Goal: Task Accomplishment & Management: Manage account settings

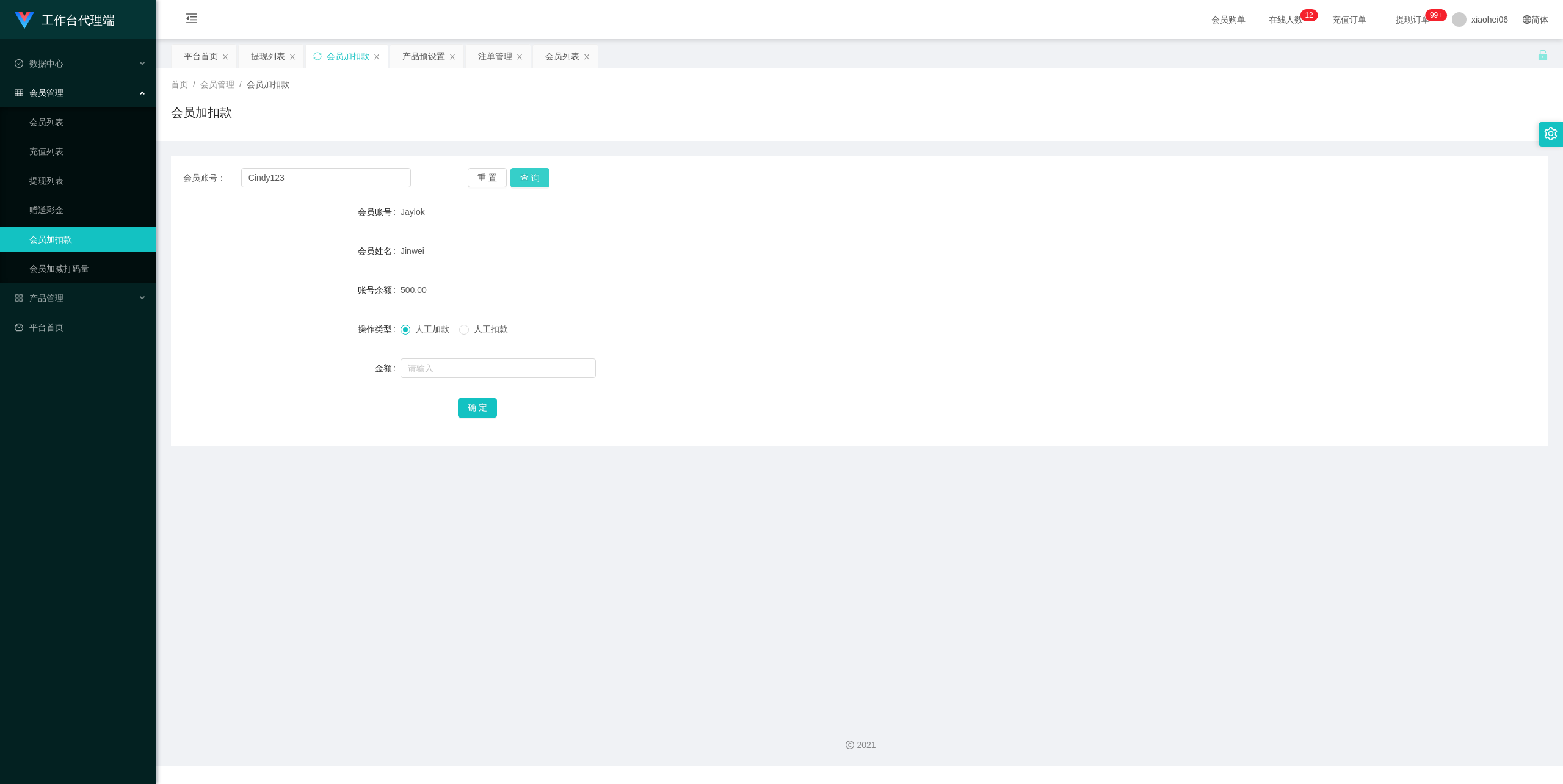
type input "Cindy123"
click at [538, 176] on button "查 询" at bounding box center [529, 177] width 39 height 19
click at [451, 365] on input "text" at bounding box center [498, 367] width 195 height 19
type input "100"
click at [483, 405] on button "确 定" at bounding box center [477, 408] width 39 height 19
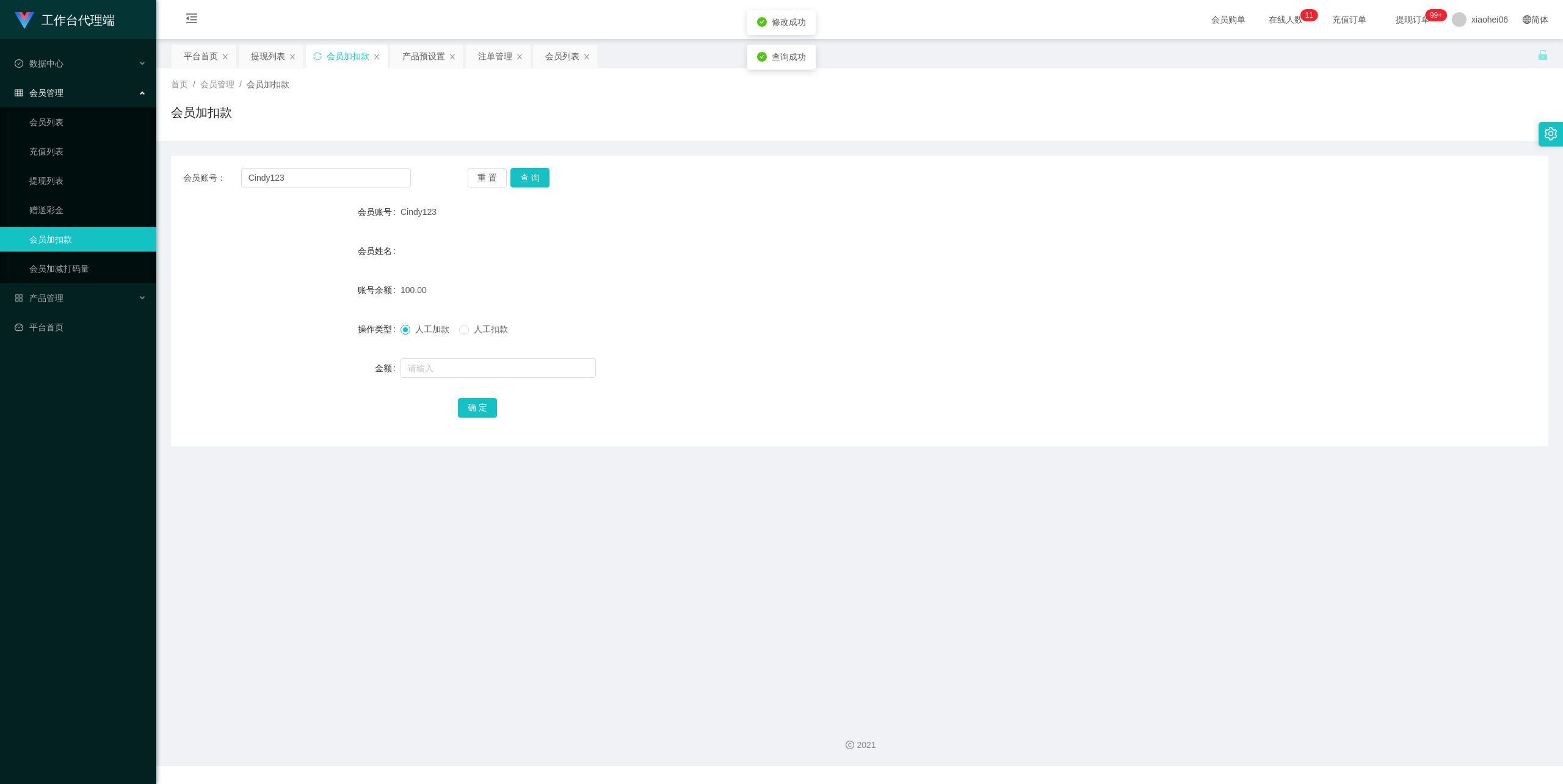
drag, startPoint x: 1100, startPoint y: 167, endPoint x: 1356, endPoint y: 32, distance: 289.4
click at [1137, 151] on div "会员账号： Cindy123 重 置 查 询 会员账号 Cindy123 会员姓名 账号余额 100.00 操作类型 人工加款 人工扣款 金额 确 定" at bounding box center [859, 293] width 1377 height 305
click at [268, 180] on input "Cindy123" at bounding box center [326, 177] width 169 height 19
click at [415, 54] on div "产品预设置" at bounding box center [423, 56] width 42 height 23
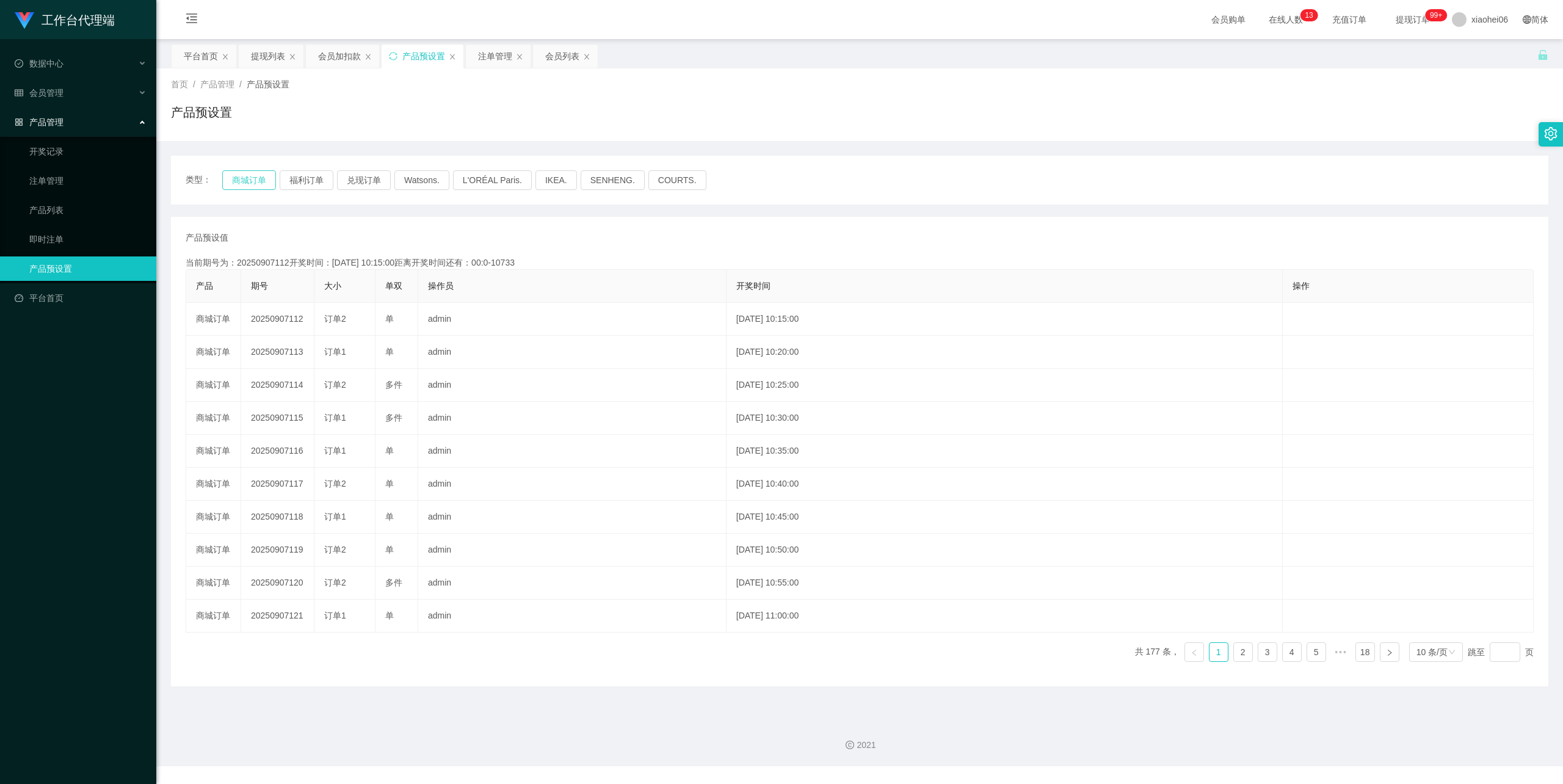
click at [247, 176] on button "商城订单" at bounding box center [249, 180] width 54 height 19
click at [338, 51] on div "会员加扣款" at bounding box center [340, 56] width 42 height 23
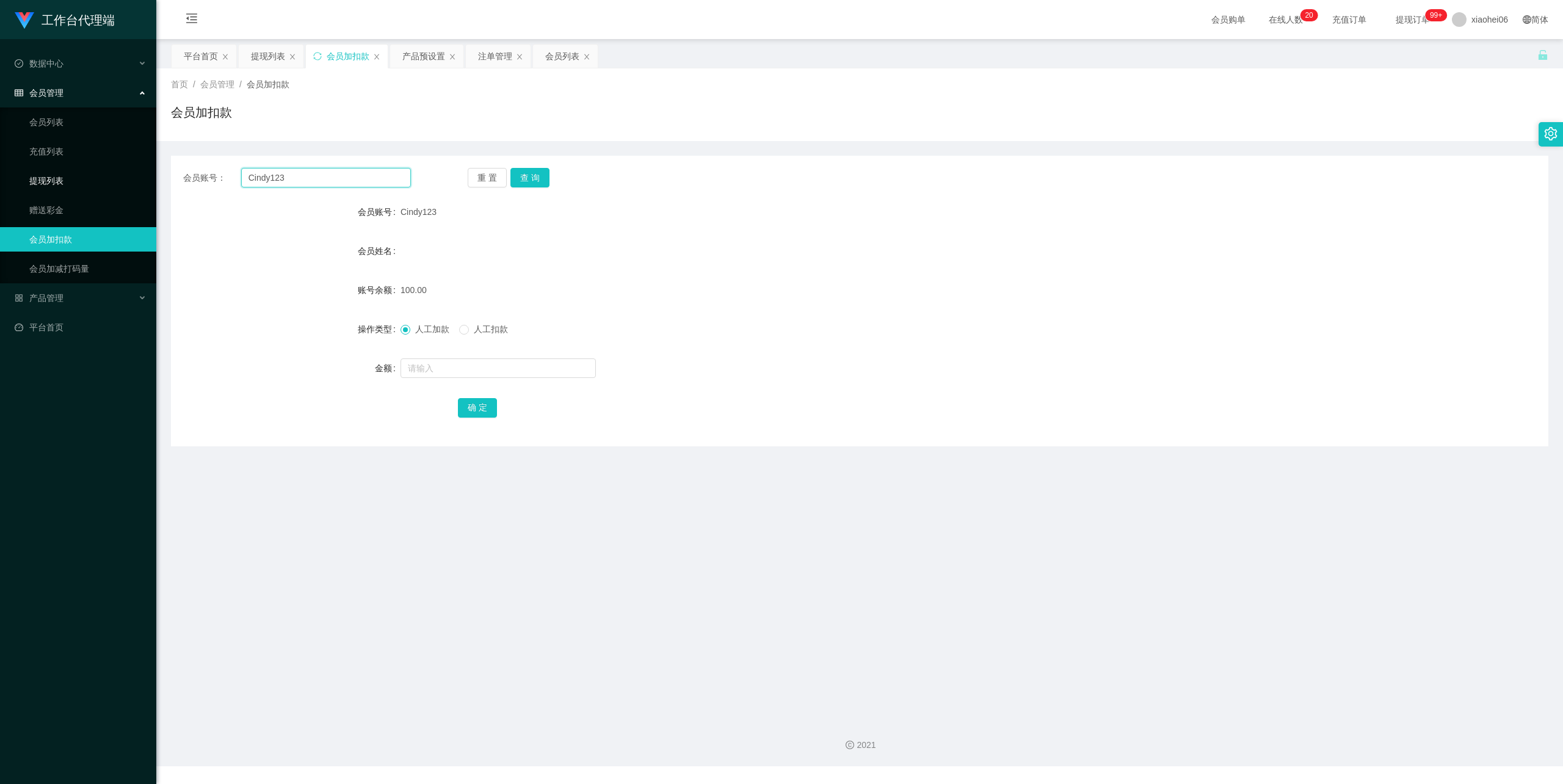
drag, startPoint x: 289, startPoint y: 181, endPoint x: 130, endPoint y: 173, distance: 159.2
click at [133, 173] on section "工作台代理端 数据中心 会员管理 会员列表 充值列表 提现列表 赠送彩金 会员加扣款 会员加减打码量 产品管理 开奖记录 注单管理 产品列表 即时注单 产品预…" at bounding box center [782, 383] width 1563 height 766
paste input "80748201"
click at [321, 176] on input "80748201" at bounding box center [326, 177] width 169 height 19
type input "80748201"
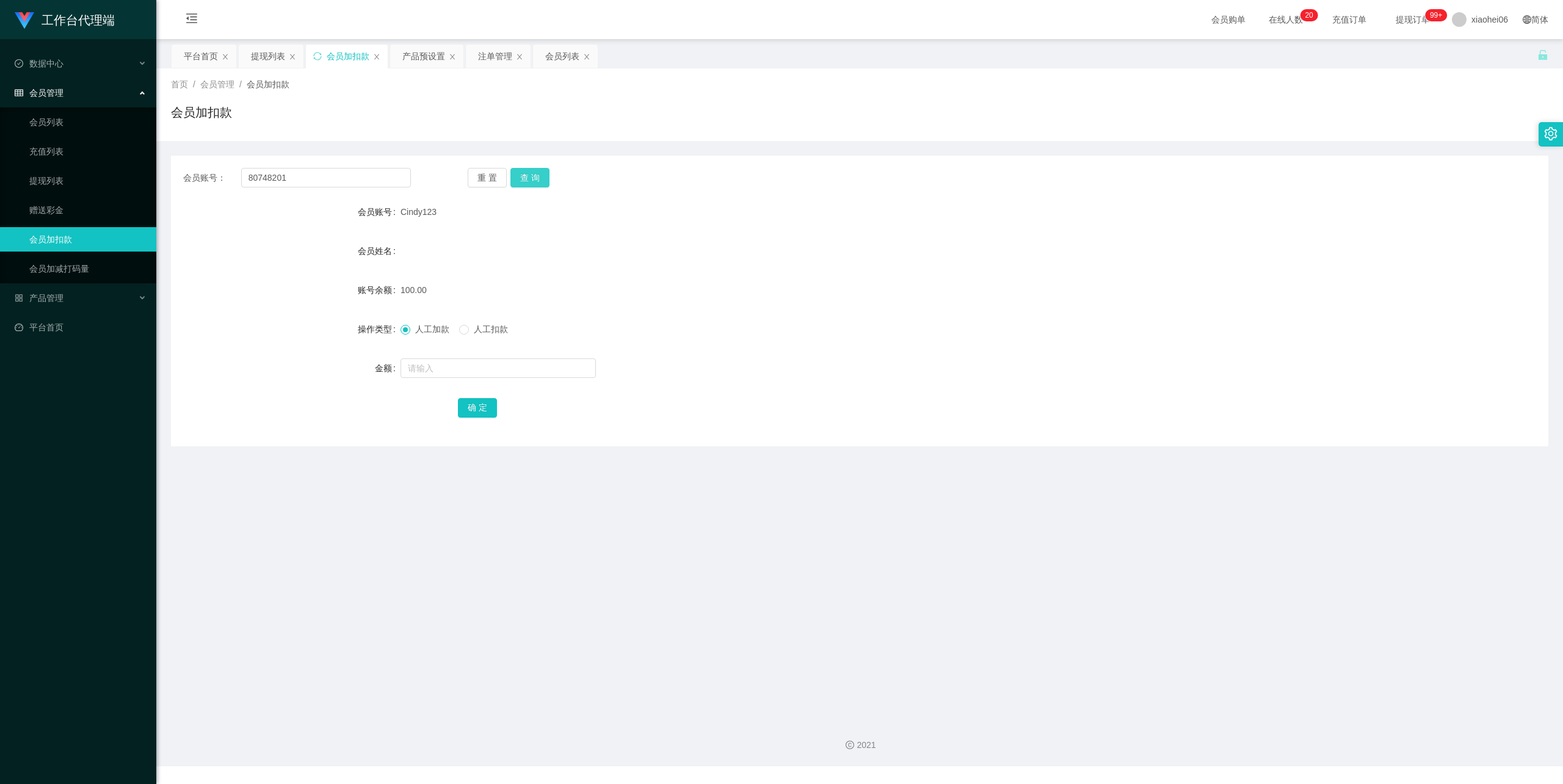
click at [525, 174] on button "查 询" at bounding box center [529, 177] width 39 height 19
click at [455, 367] on input "text" at bounding box center [498, 367] width 195 height 19
type input "100"
drag, startPoint x: 470, startPoint y: 404, endPoint x: 591, endPoint y: 344, distance: 135.1
click at [470, 404] on button "确 定" at bounding box center [477, 408] width 39 height 19
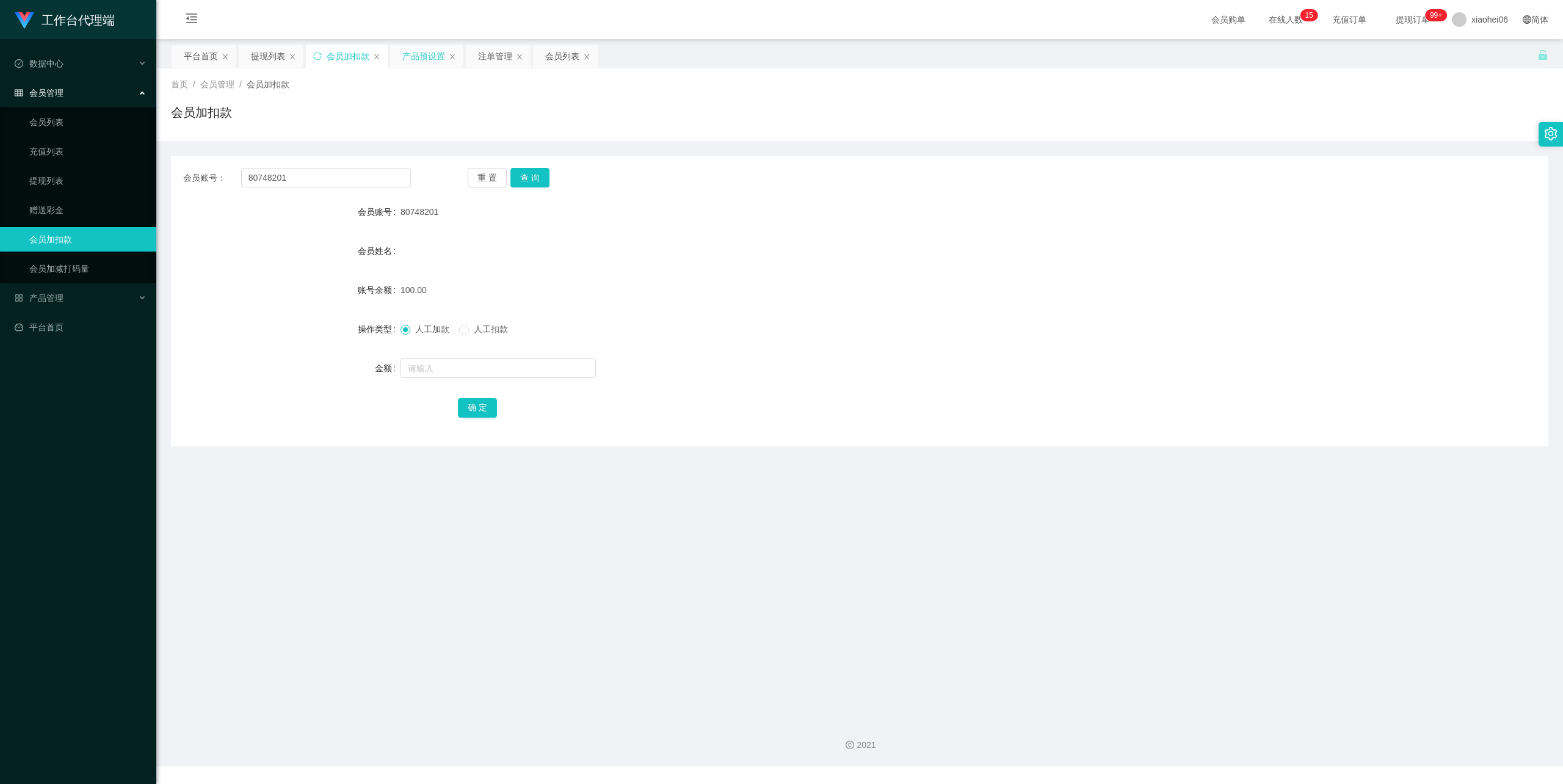
click at [415, 55] on div "产品预设置" at bounding box center [423, 56] width 42 height 23
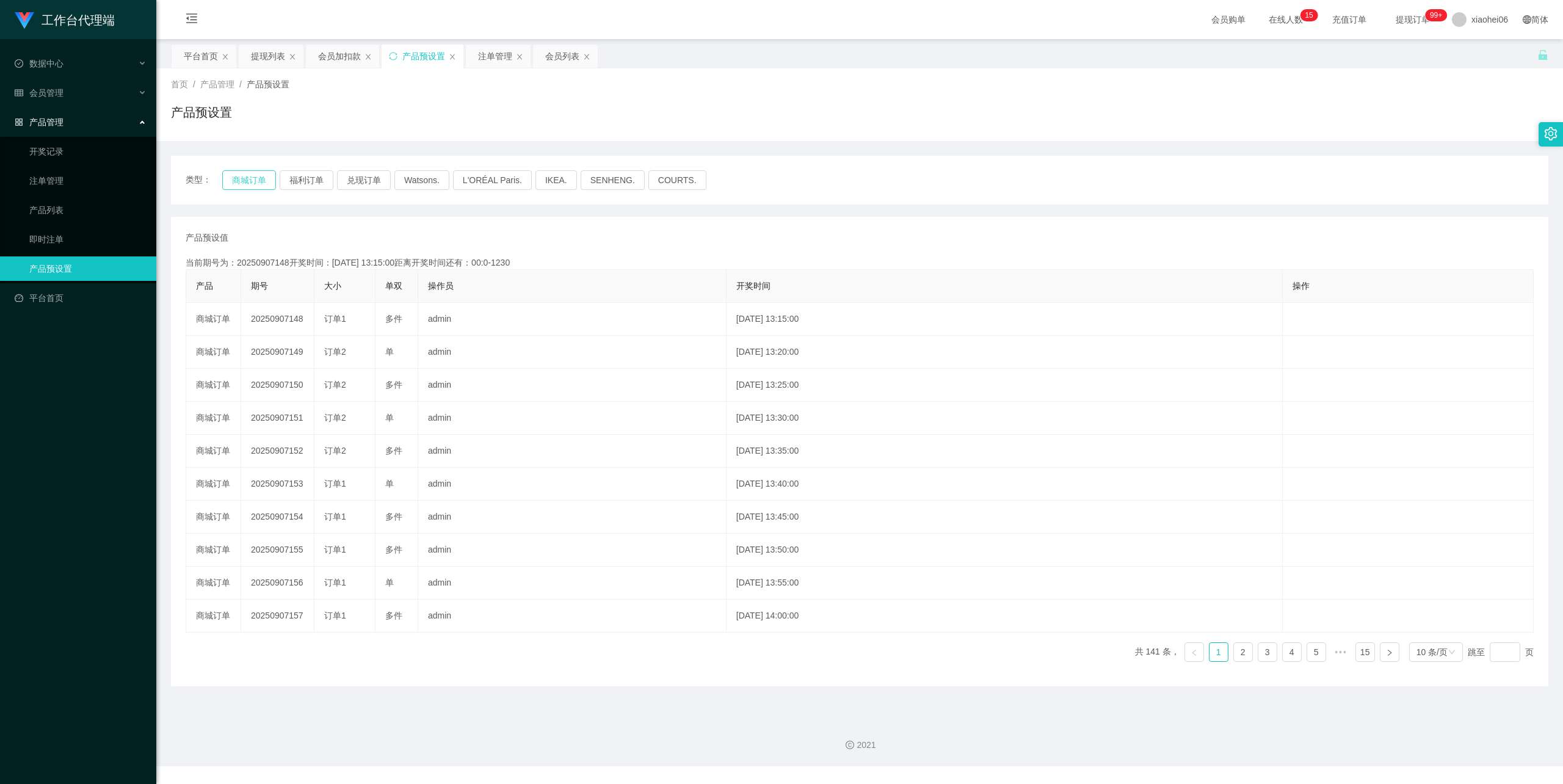
click at [249, 181] on button "商城订单" at bounding box center [249, 180] width 54 height 19
click at [296, 208] on div "类型： 商城订单 福利订单 兑现订单 Watsons. L'ORÉAL Paris. IKEA. [GEOGRAPHIC_DATA]. COURTS. 产品预…" at bounding box center [859, 420] width 1377 height 530
click at [441, 217] on div "产品预设值 添加期号 当前期号为：20250907155开奖时间：2025-09-07 13:50:00距离开奖时间还有： 产品 期号 大小 单双 操作员 开…" at bounding box center [859, 451] width 1377 height 469
click at [338, 55] on div "会员加扣款" at bounding box center [340, 56] width 42 height 23
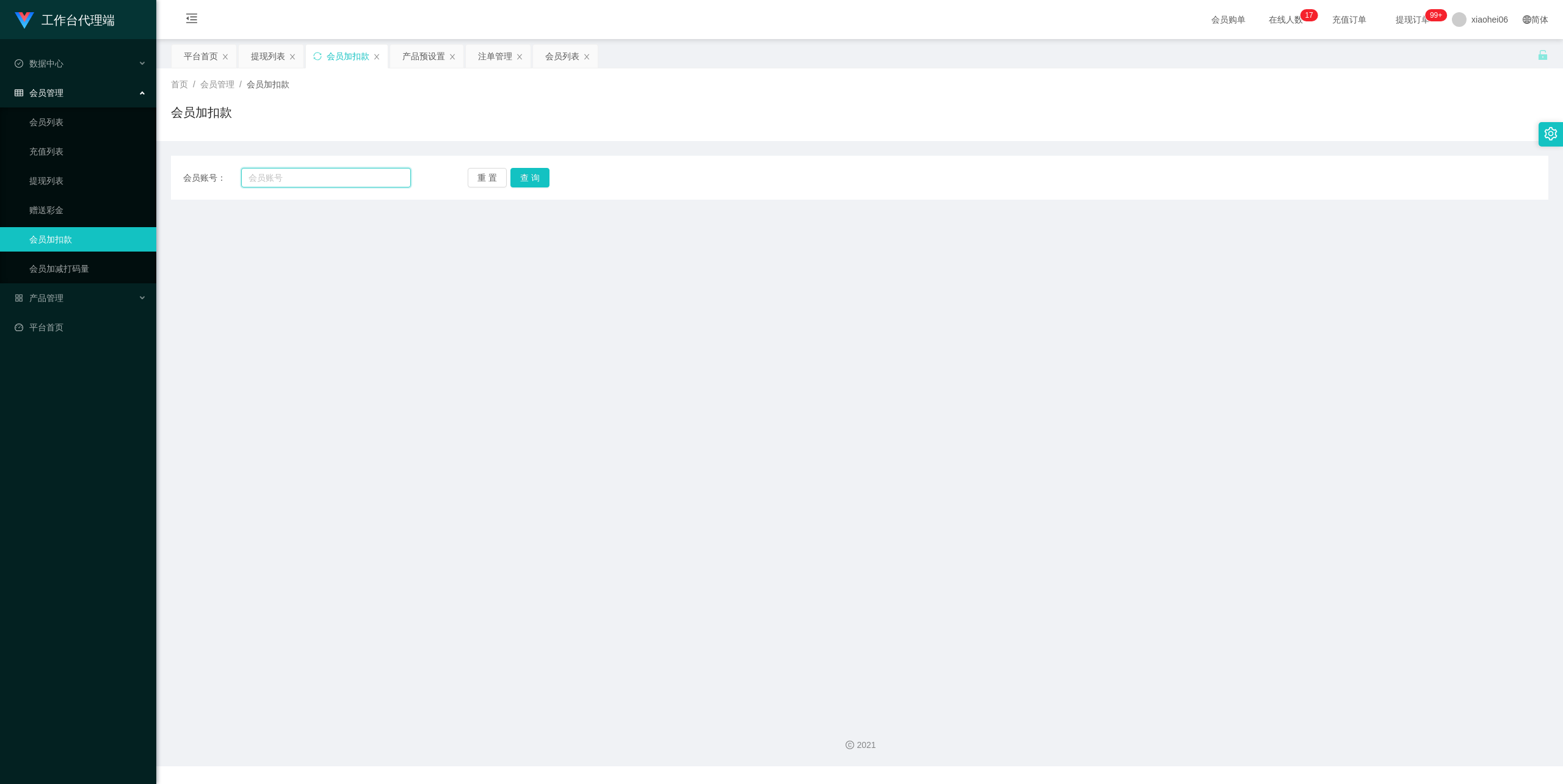
drag, startPoint x: 281, startPoint y: 176, endPoint x: 279, endPoint y: 110, distance: 66.0
click at [280, 176] on input "text" at bounding box center [326, 177] width 169 height 19
click at [423, 66] on div "产品预设置" at bounding box center [423, 56] width 42 height 23
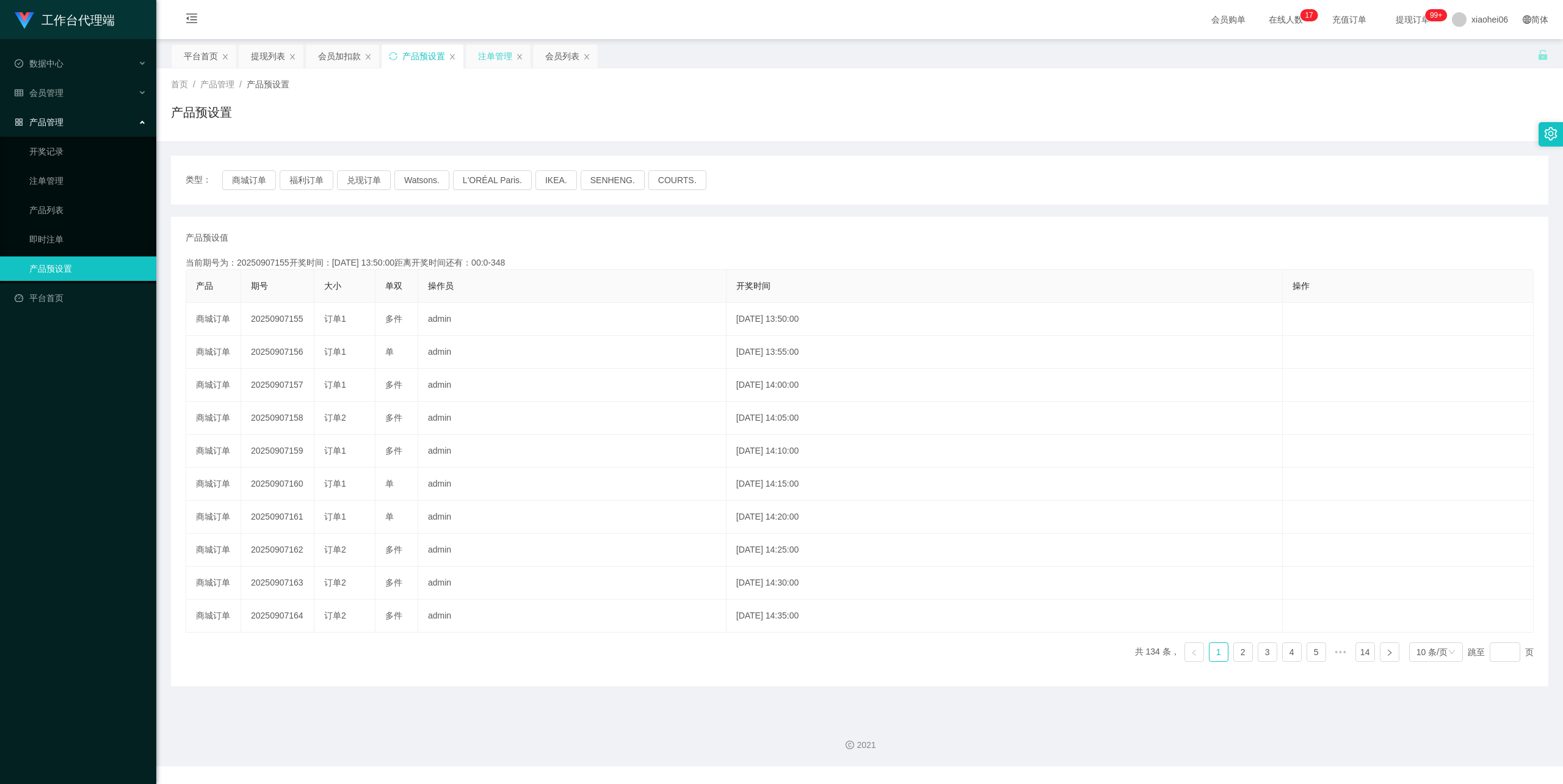
click at [502, 60] on div "注单管理" at bounding box center [496, 56] width 35 height 23
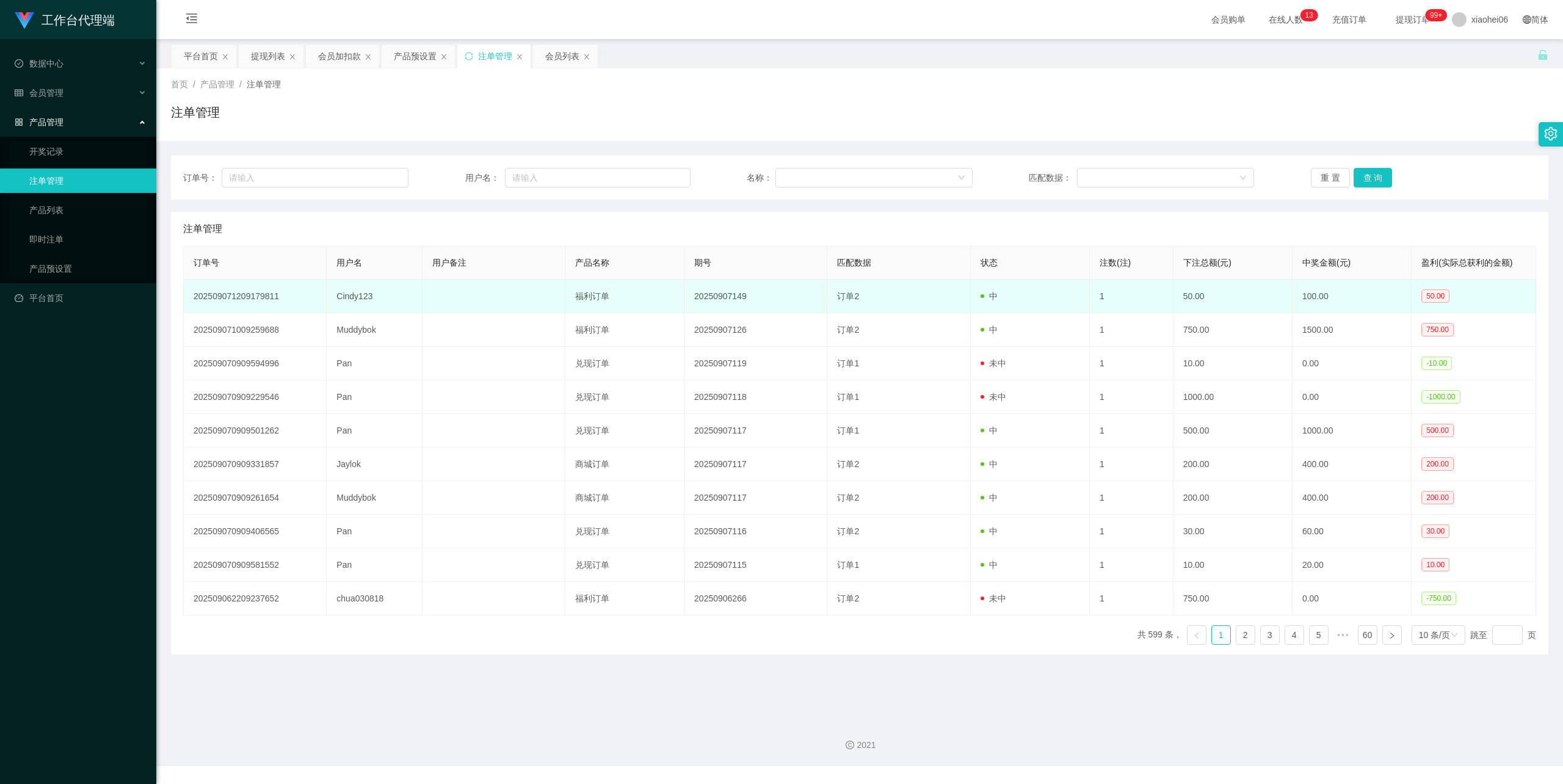
click at [357, 298] on td "Cindy123" at bounding box center [373, 296] width 95 height 34
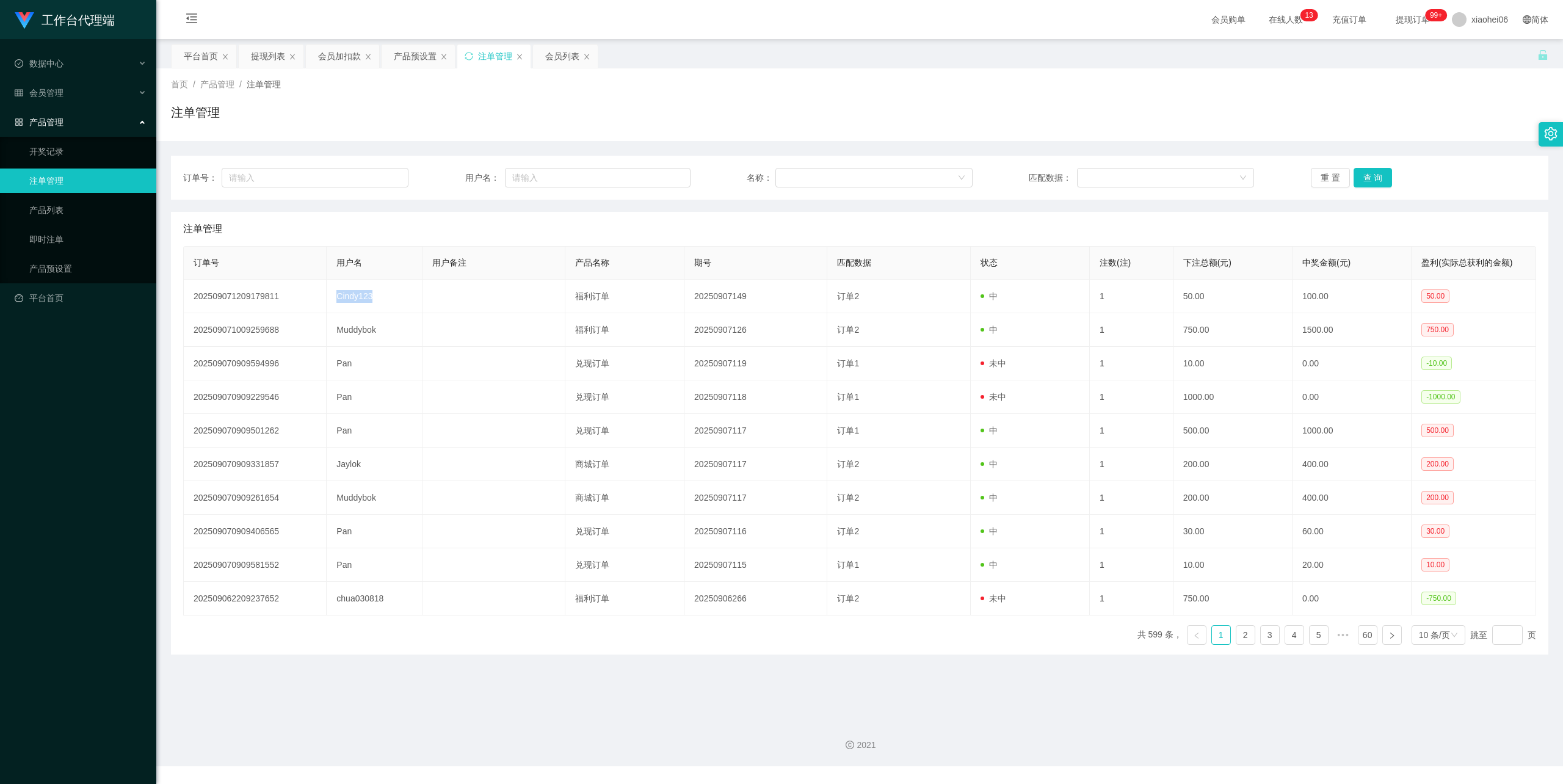
copy td "Cindy123"
click at [338, 53] on div "会员加扣款" at bounding box center [340, 56] width 42 height 23
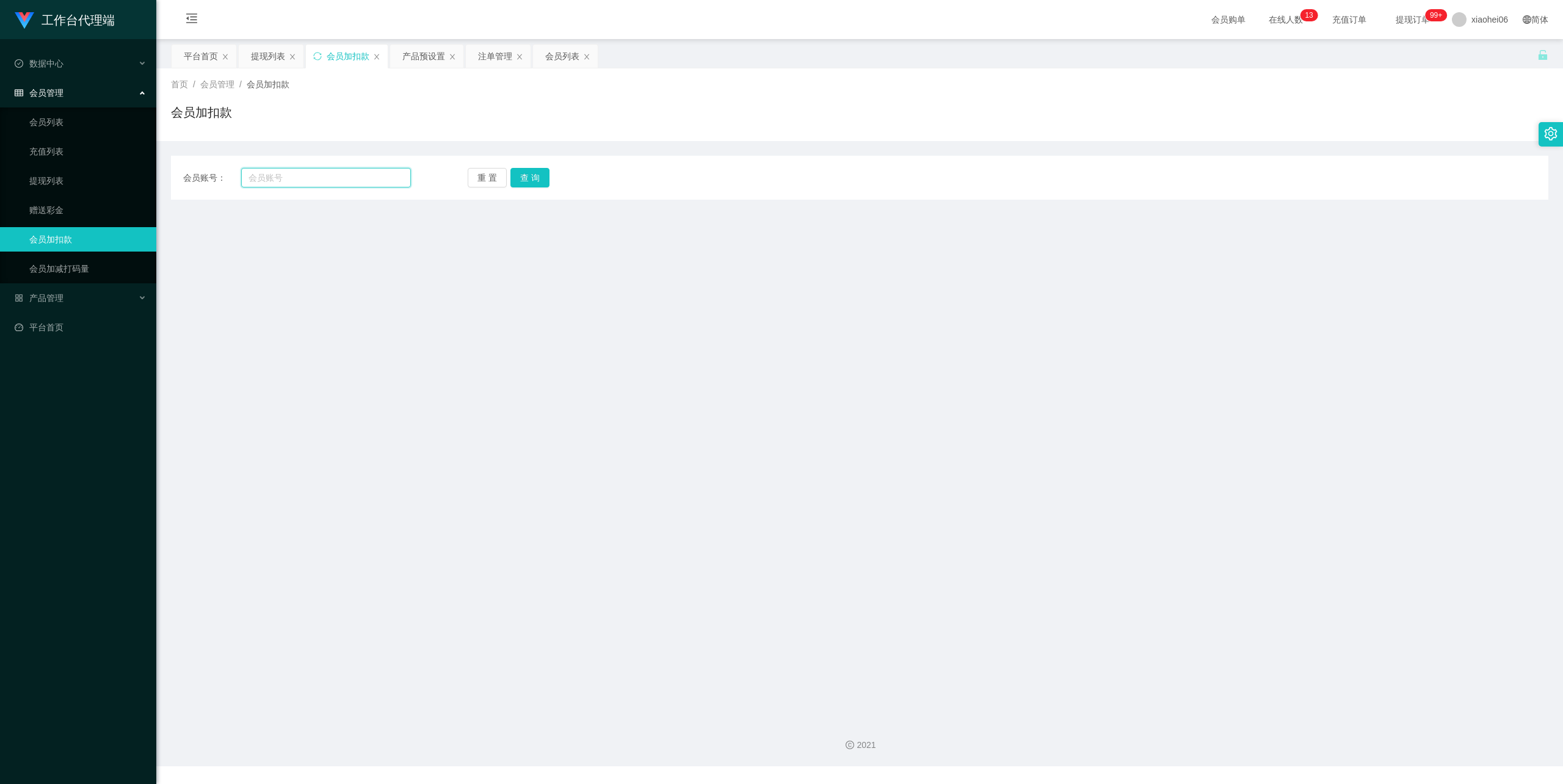
drag, startPoint x: 319, startPoint y: 174, endPoint x: 330, endPoint y: 181, distance: 13.0
click at [319, 176] on input "text" at bounding box center [326, 177] width 169 height 19
paste input "Cindy123"
type input "Cindy123"
click at [532, 181] on button "查 询" at bounding box center [529, 177] width 39 height 19
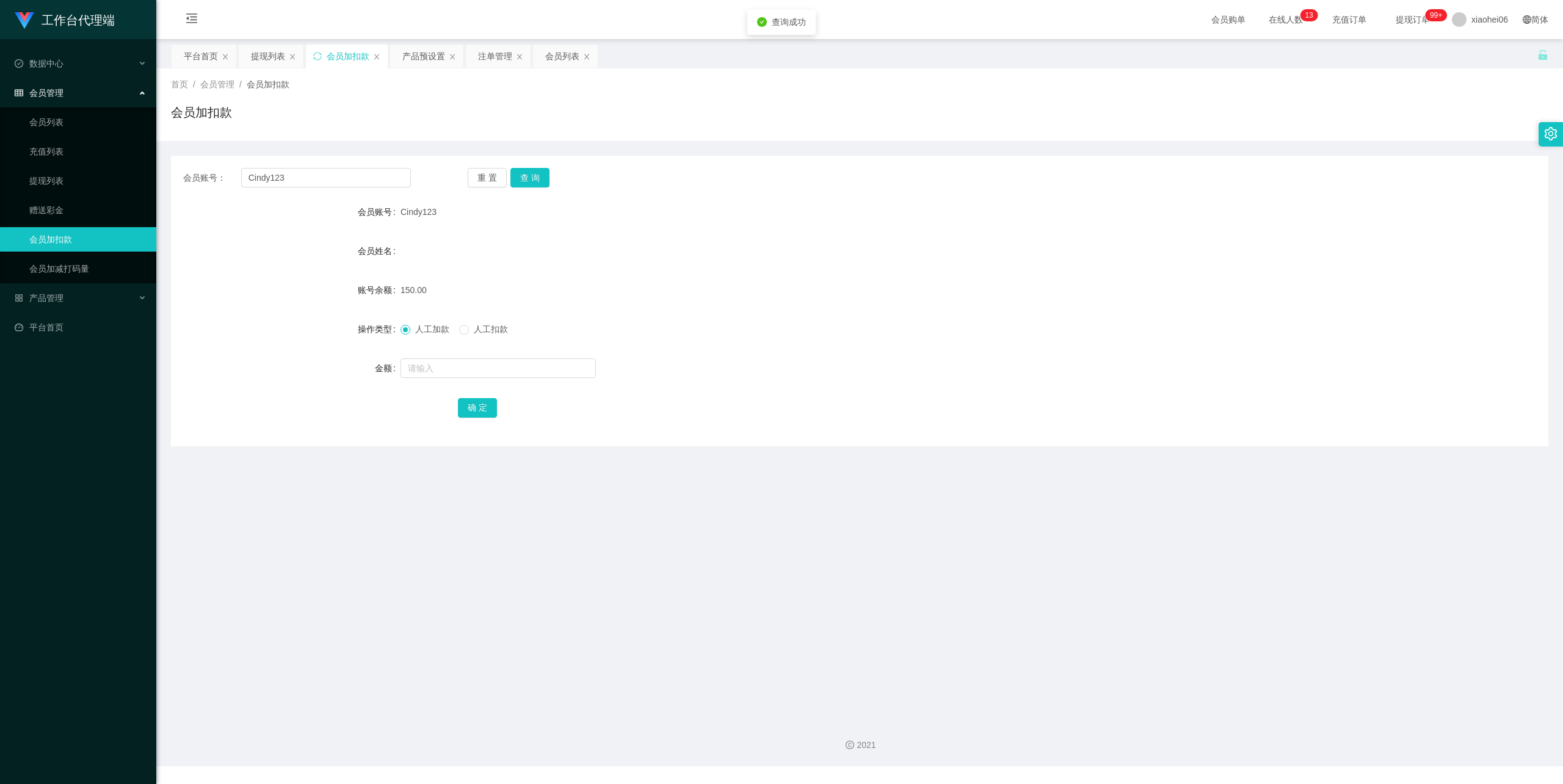
click at [796, 300] on div "150.00" at bounding box center [802, 290] width 804 height 24
